Goal: Communication & Community: Participate in discussion

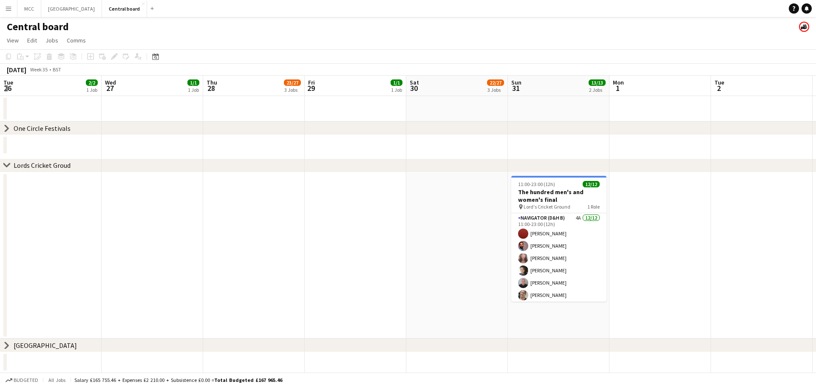
scroll to position [0, 292]
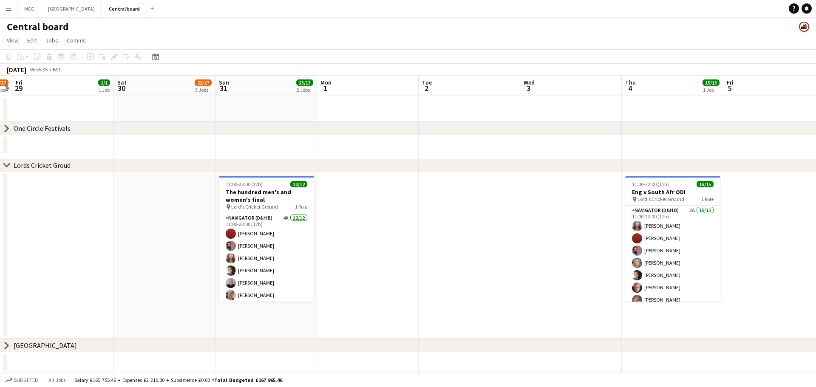
click at [372, 208] on app-calendar-viewport "Tue 26 2/2 1 Job Wed 27 1/1 1 Job Thu 28 23/27 3 Jobs Fri 29 1/1 1 Job Sat 30 2…" at bounding box center [408, 224] width 816 height 297
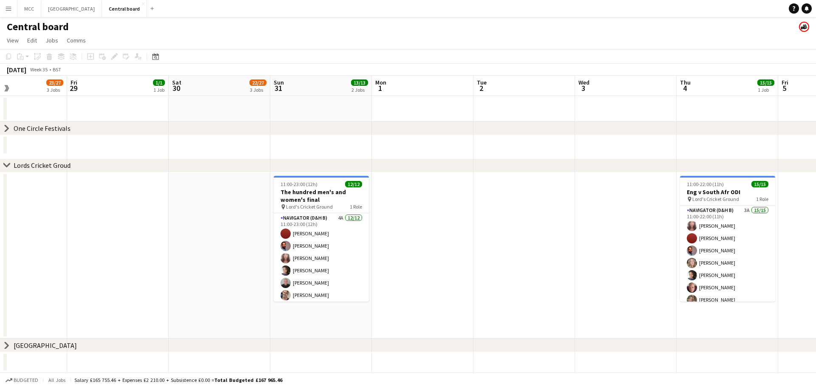
drag, startPoint x: 255, startPoint y: 154, endPoint x: 568, endPoint y: 113, distance: 315.9
click at [568, 113] on app-calendar-viewport "Tue 26 2/2 1 Job Wed 27 1/1 1 Job Thu 28 23/27 3 Jobs Fri 29 1/1 1 Job Sat 30 2…" at bounding box center [408, 224] width 816 height 297
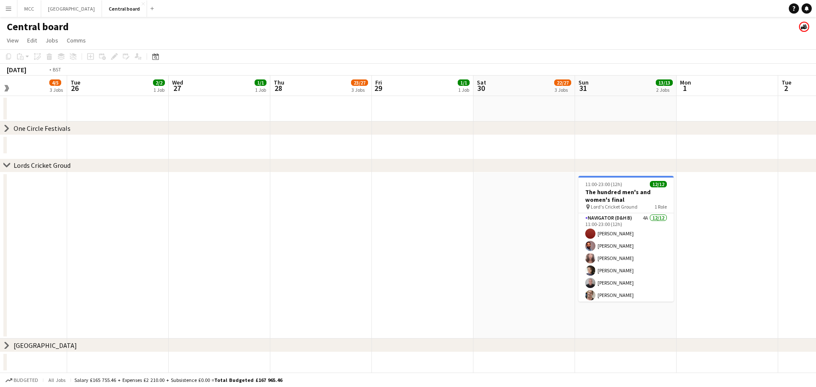
click at [493, 227] on app-calendar-viewport "Sat 23 66/71 7 Jobs Sun 24 55/62 6 Jobs Mon 25 4/5 3 Jobs Tue 26 2/2 1 Job Wed …" at bounding box center [408, 224] width 816 height 297
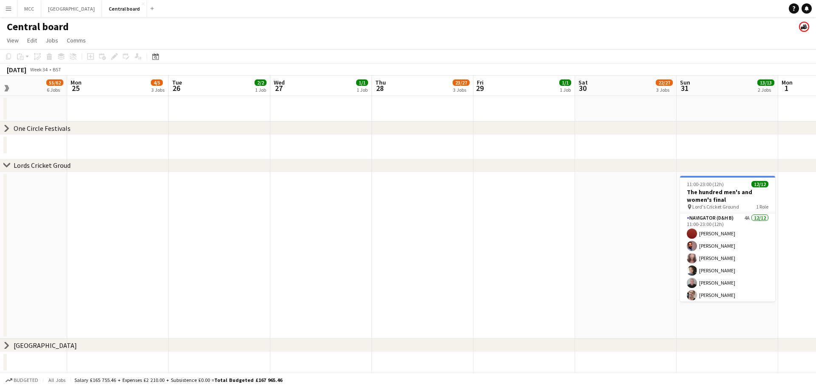
scroll to position [0, 226]
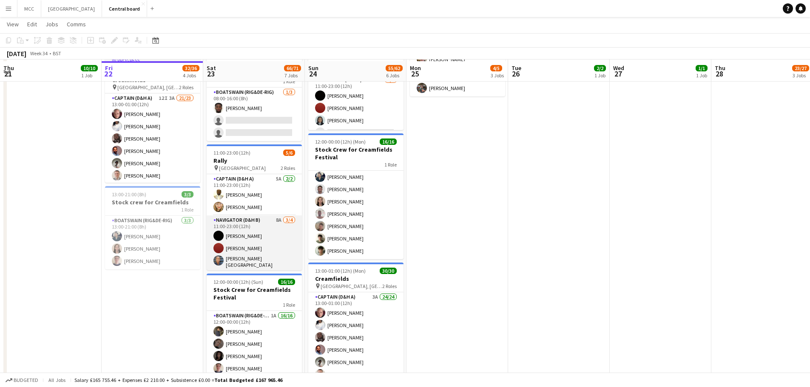
scroll to position [264, 0]
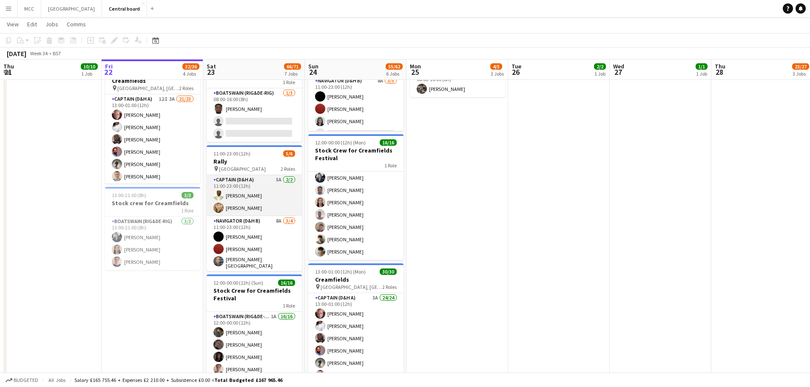
click at [259, 203] on app-card-role "Captain (D&H A) 5A 2/2 11:00-23:00 (12h) Oli Taiwo Gissele Weber" at bounding box center [254, 195] width 95 height 41
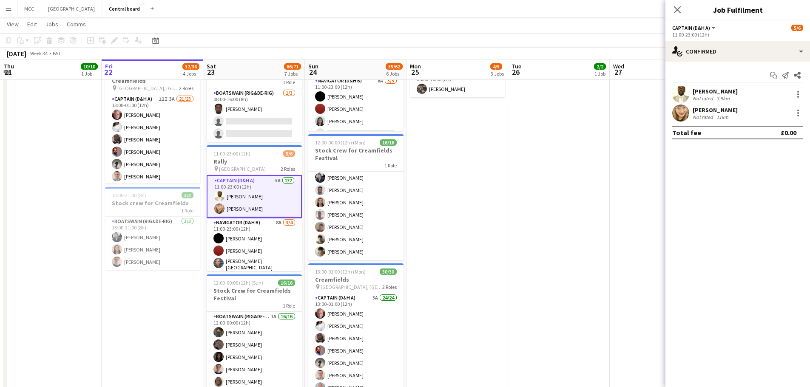
click at [709, 96] on div "Not rated" at bounding box center [703, 98] width 22 height 6
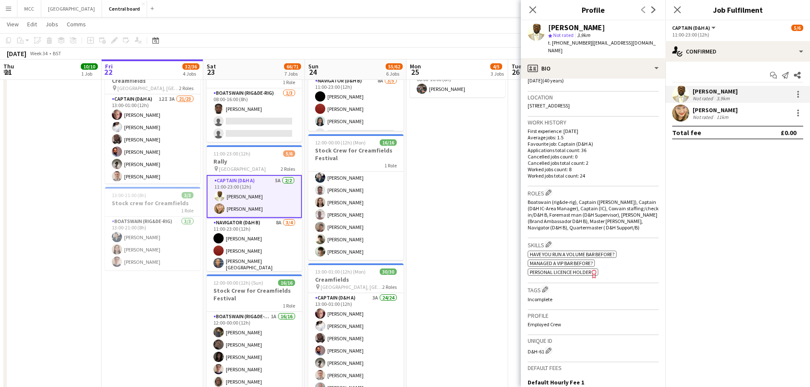
scroll to position [172, 0]
click at [570, 267] on span "Personal Licence Holder" at bounding box center [560, 270] width 61 height 6
click at [720, 108] on div "Gissele Weber" at bounding box center [714, 110] width 45 height 8
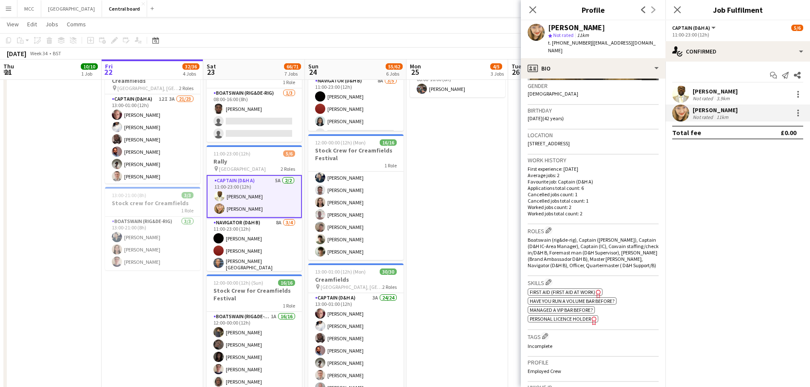
scroll to position [133, 0]
click at [576, 318] on span "Personal Licence Holder" at bounding box center [560, 318] width 61 height 6
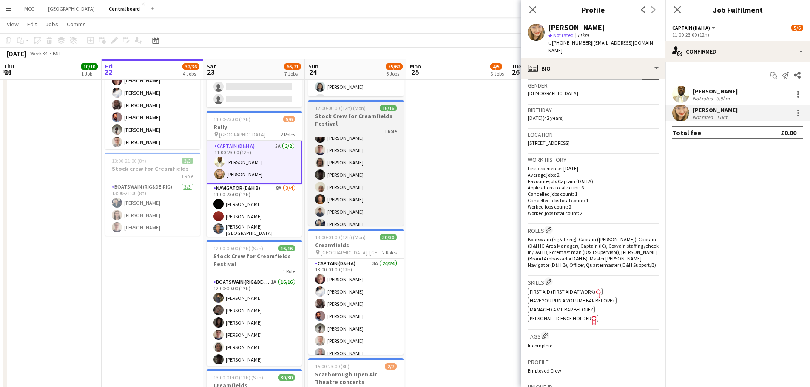
scroll to position [51, 0]
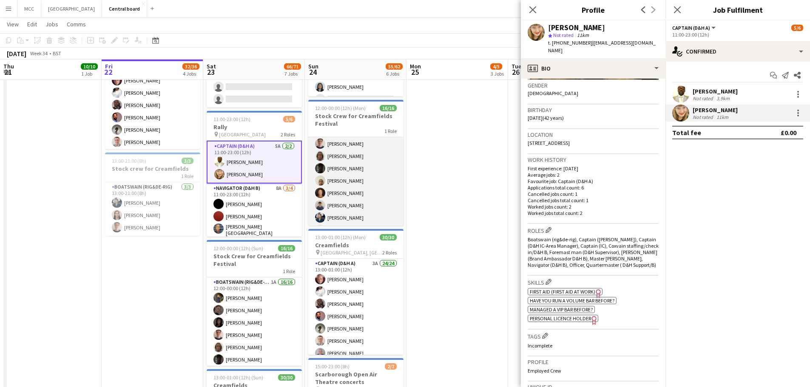
click at [351, 169] on app-card-role "Boatswain (rig&de-rig) 2A 16/16 12:00-00:00 (12h) Muhtasim Sadat Nibir Holly Wi…" at bounding box center [355, 193] width 95 height 214
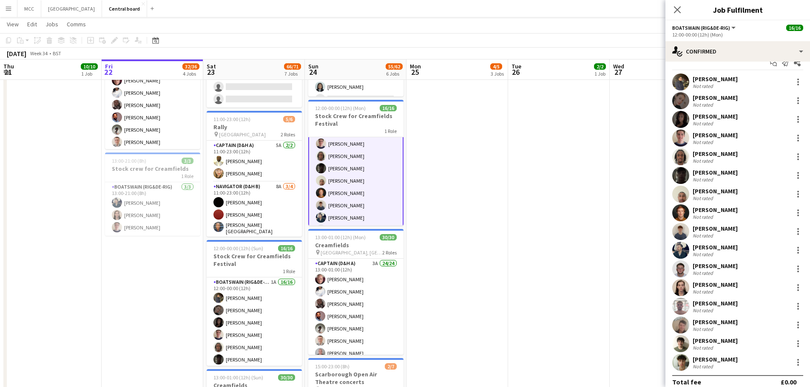
scroll to position [21, 0]
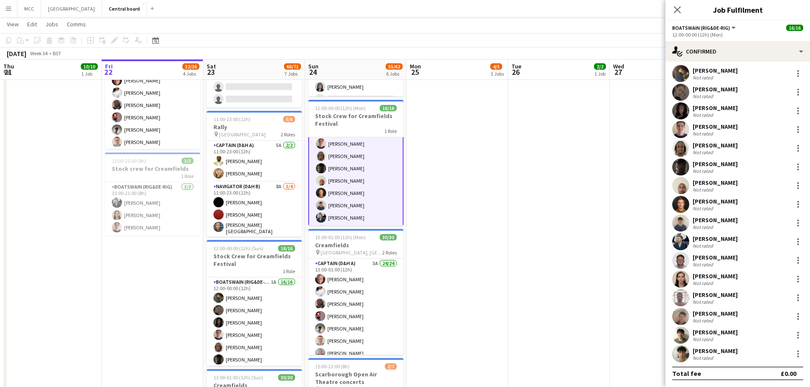
click at [7, 8] on app-icon "Menu" at bounding box center [8, 8] width 7 height 7
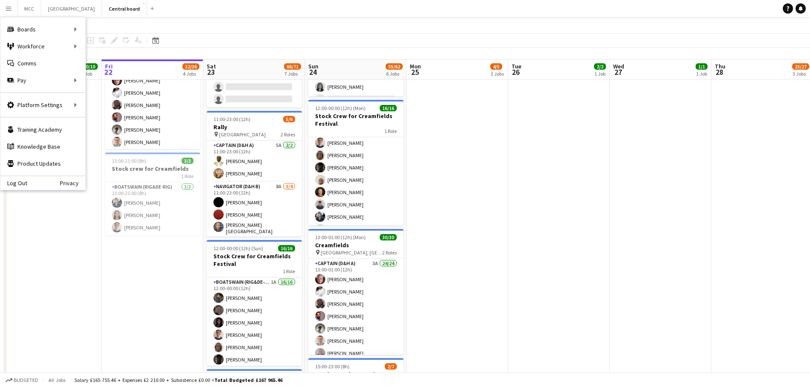
scroll to position [51, 0]
click at [108, 41] on link "My Workforce" at bounding box center [128, 46] width 85 height 17
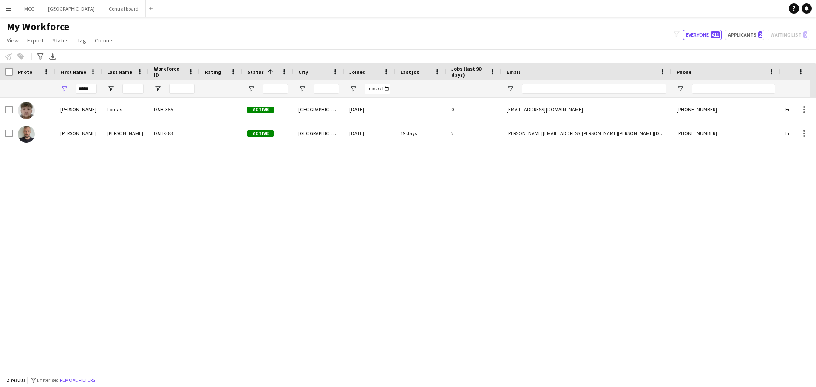
click at [3, 4] on button "Menu" at bounding box center [8, 8] width 17 height 17
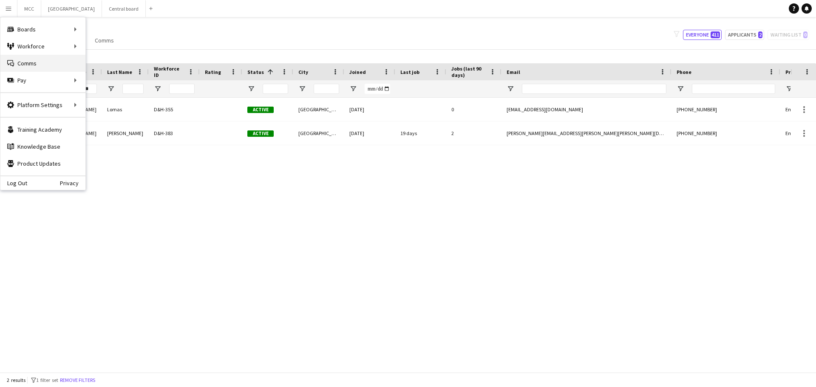
click at [45, 65] on link "Comms Comms" at bounding box center [42, 63] width 85 height 17
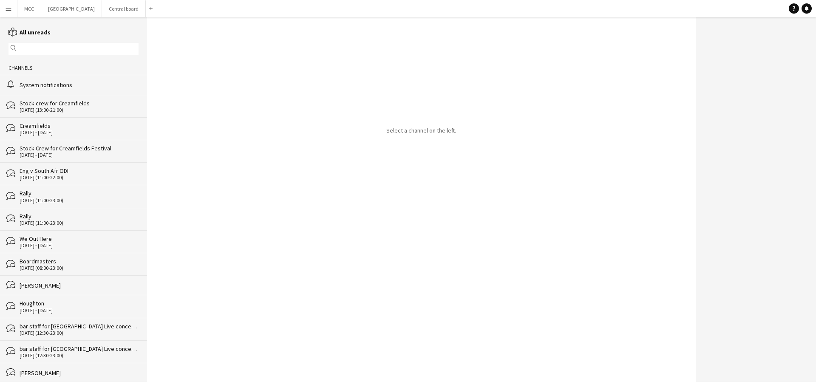
click at [54, 149] on div "Stock Crew for Creamfields Festival" at bounding box center [79, 149] width 119 height 8
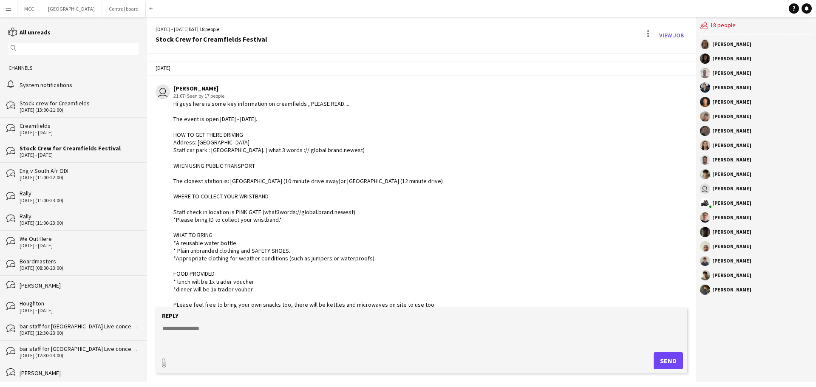
scroll to position [1617, 0]
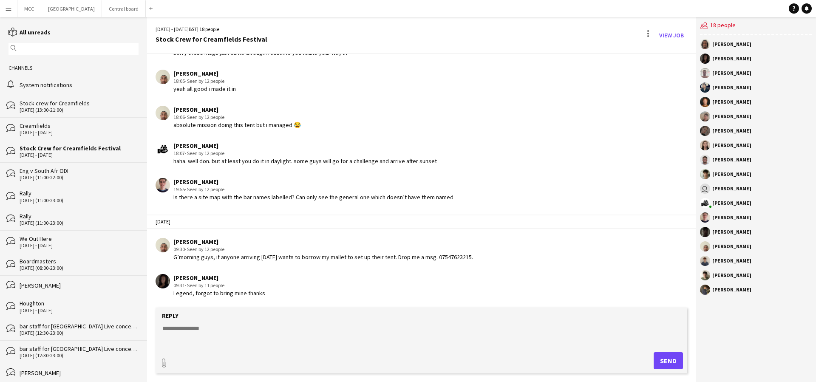
click at [50, 126] on div "Creamfields" at bounding box center [79, 126] width 119 height 8
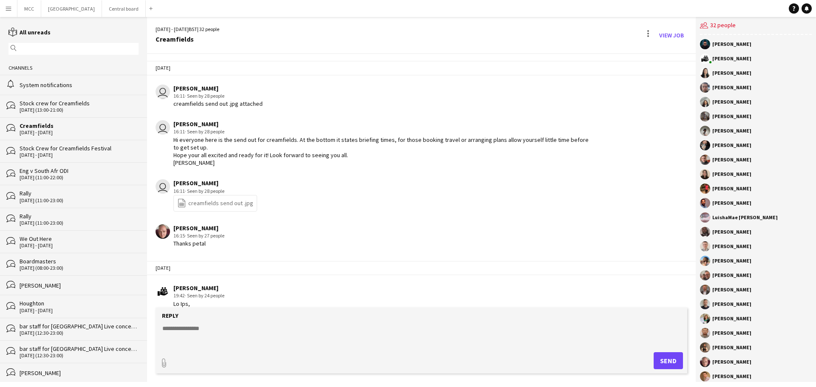
click at [217, 208] on link "file-spreadsheet creamfields send out .jpg" at bounding box center [215, 203] width 76 height 10
click at [136, 4] on button "Central board Close" at bounding box center [124, 8] width 44 height 17
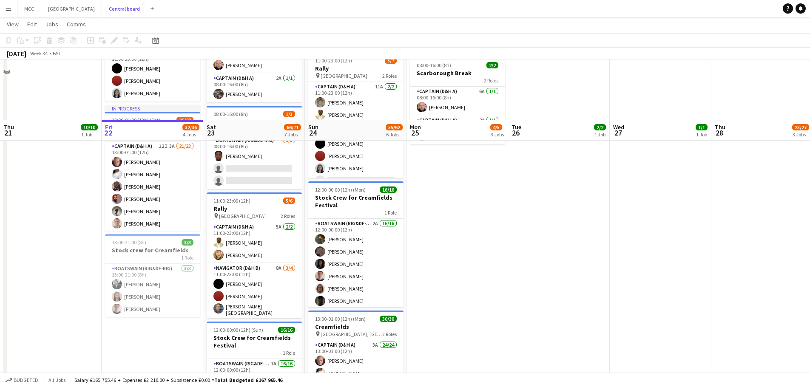
scroll to position [289, 0]
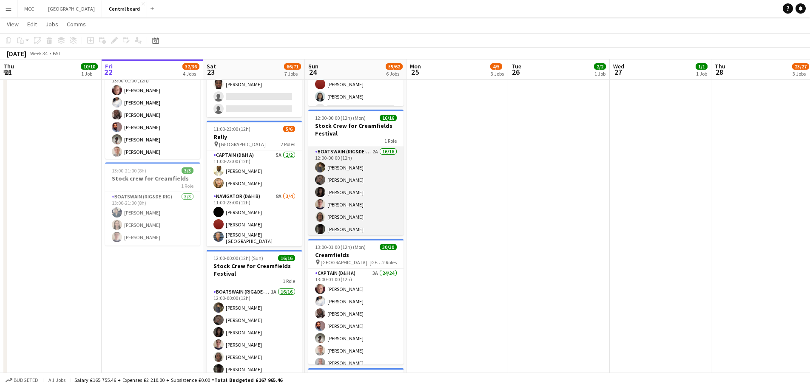
click at [349, 187] on app-card-role "Boatswain (rig&de-rig) 2A 16/16 12:00-00:00 (12h) Muhtasim Sadat Nibir Holly Wi…" at bounding box center [355, 254] width 95 height 214
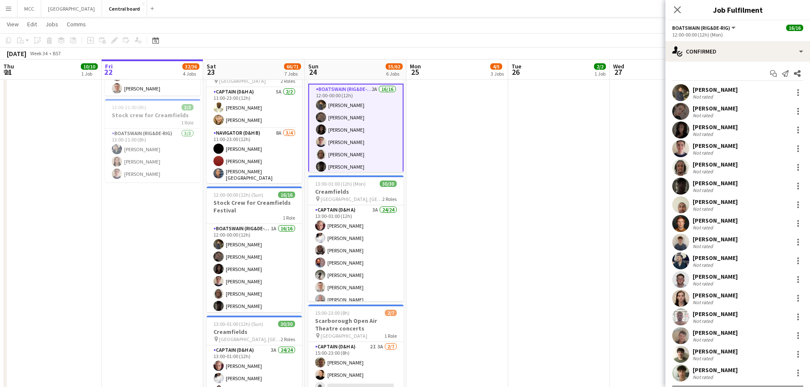
scroll to position [0, 0]
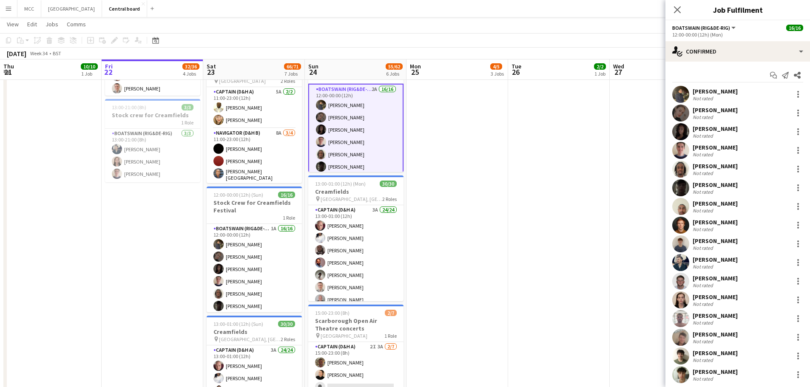
click at [719, 147] on div "Nathan Barber" at bounding box center [714, 148] width 45 height 8
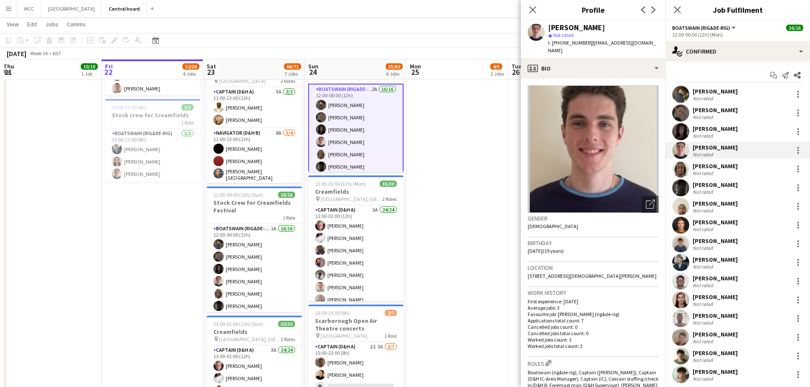
click at [717, 352] on div "Nathan Gray" at bounding box center [714, 353] width 45 height 8
